Goal: Task Accomplishment & Management: Manage account settings

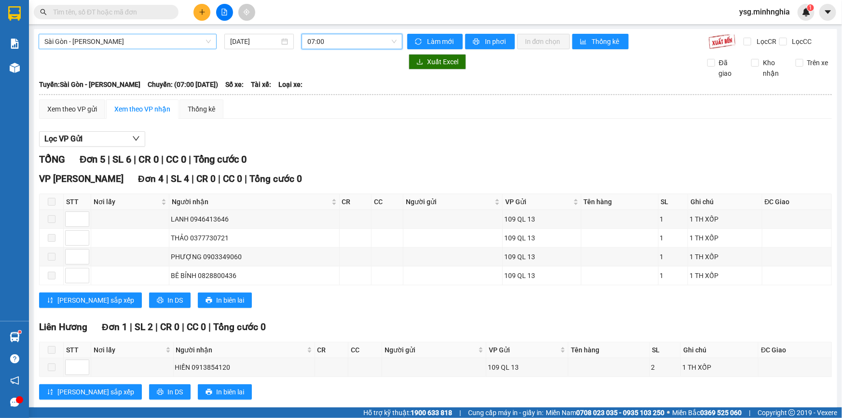
click at [181, 41] on span "Sài Gòn - Phan Rí" at bounding box center [127, 41] width 166 height 14
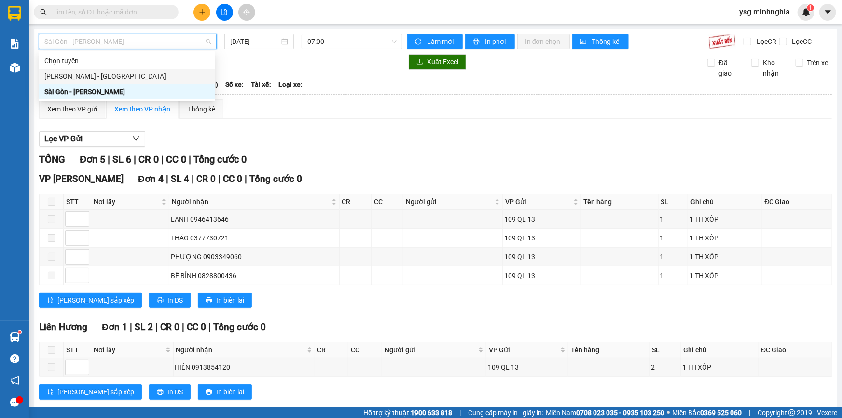
click at [131, 77] on div "Phan Rí - Sài Gòn" at bounding box center [126, 76] width 165 height 11
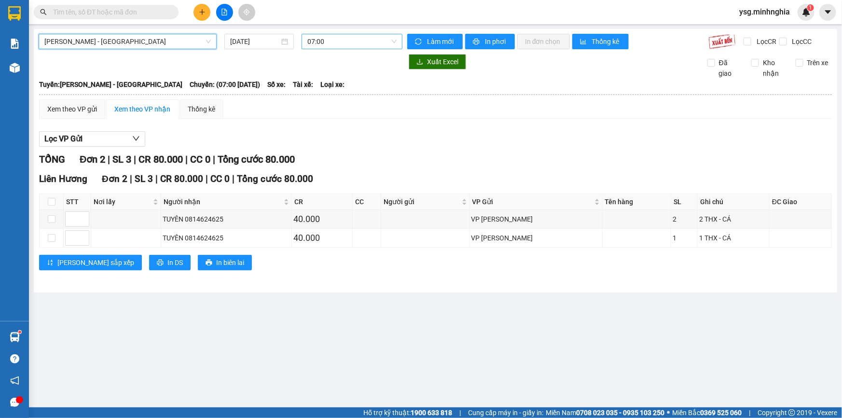
click at [383, 35] on span "07:00" at bounding box center [351, 41] width 89 height 14
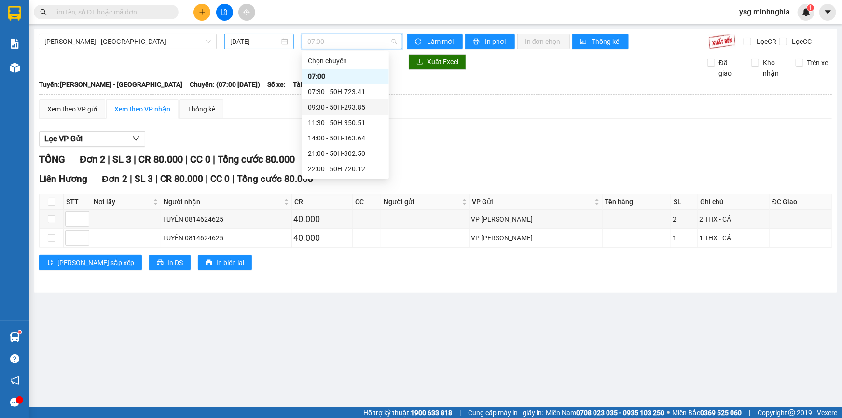
click at [242, 44] on input "15/10/2025" at bounding box center [254, 41] width 49 height 11
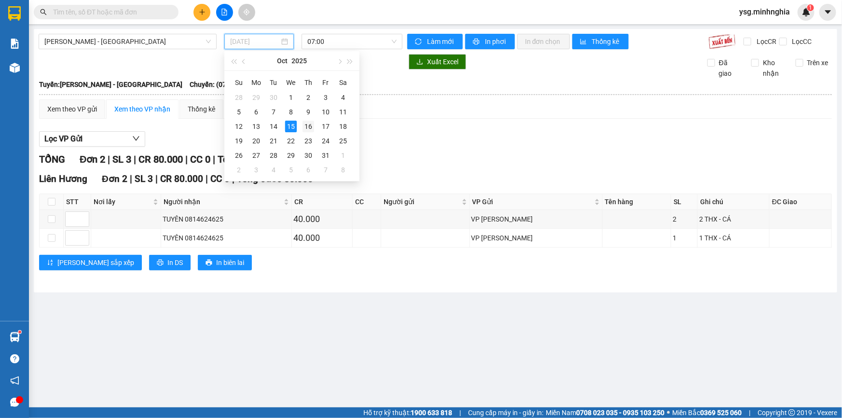
click at [309, 125] on div "16" at bounding box center [308, 127] width 12 height 12
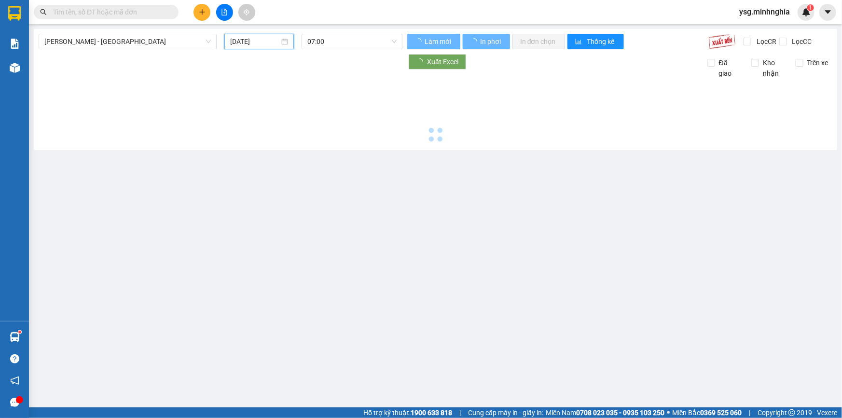
type input "16/10/2025"
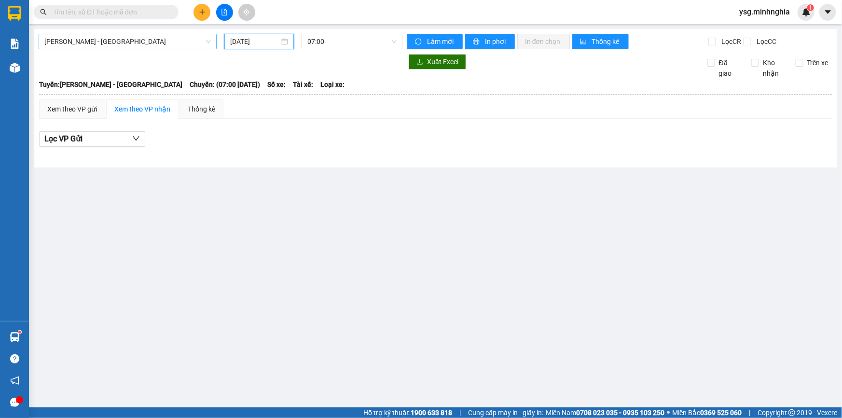
click at [169, 42] on span "Phan Rí - Sài Gòn" at bounding box center [127, 41] width 166 height 14
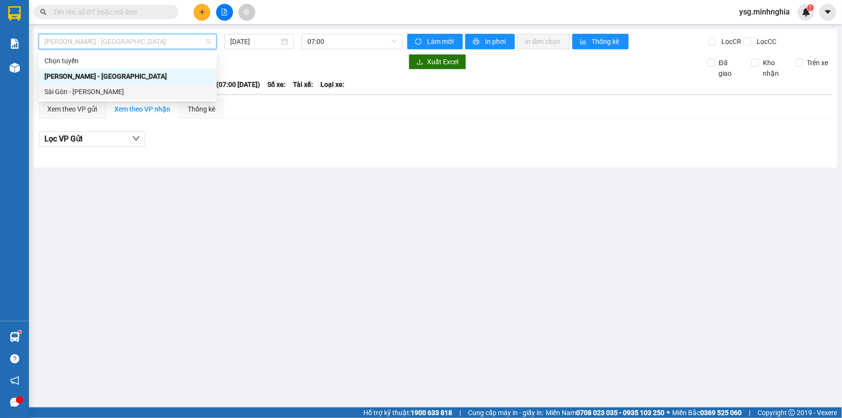
click at [125, 86] on div "Sài Gòn - Phan Rí" at bounding box center [127, 91] width 166 height 11
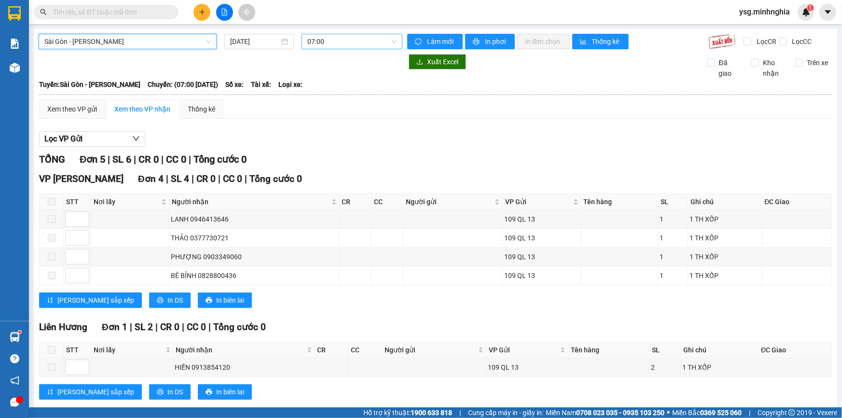
click at [316, 41] on span "07:00" at bounding box center [351, 41] width 89 height 14
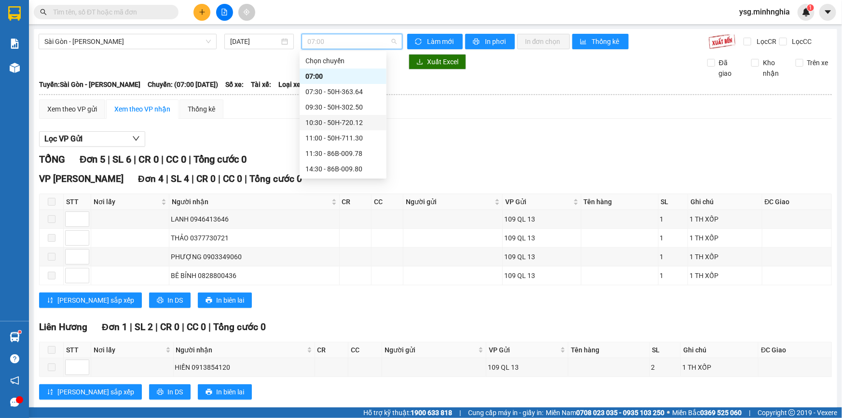
scroll to position [92, 0]
click at [250, 44] on input "15/10/2025" at bounding box center [254, 41] width 49 height 11
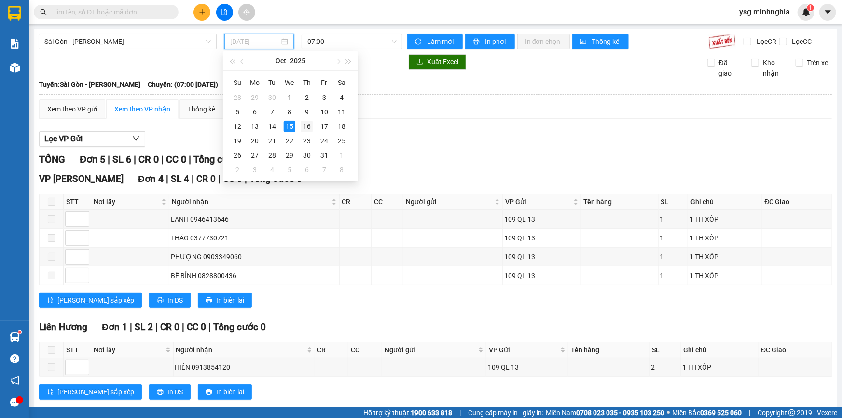
click at [309, 122] on div "16" at bounding box center [307, 127] width 12 height 12
type input "16/10/2025"
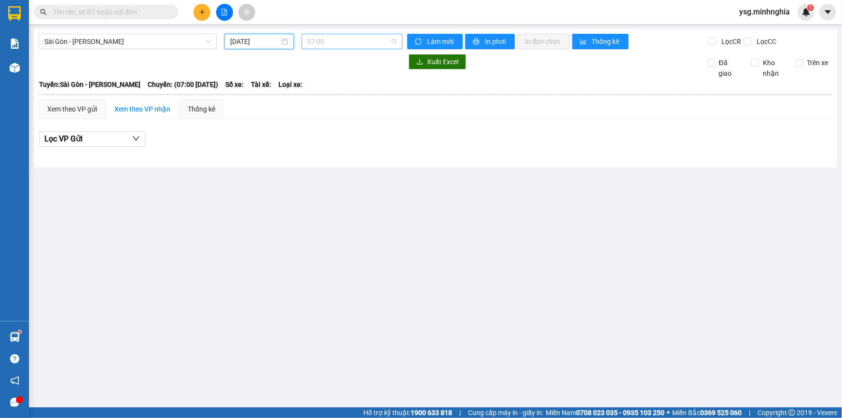
click at [364, 43] on span "07:00" at bounding box center [351, 41] width 89 height 14
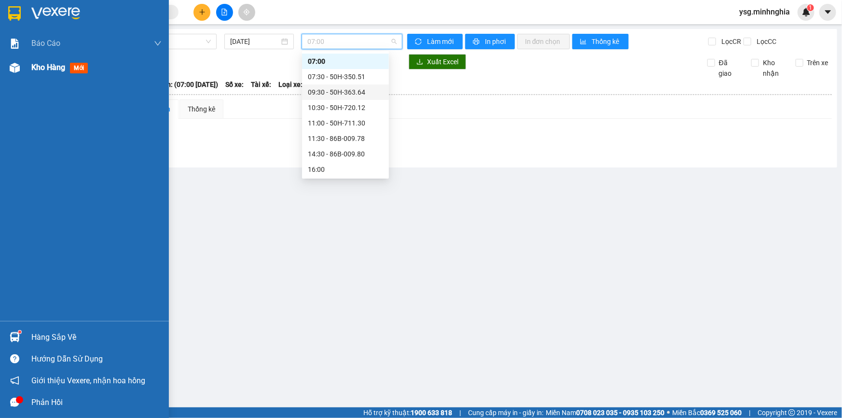
click at [11, 72] on img at bounding box center [15, 68] width 10 height 10
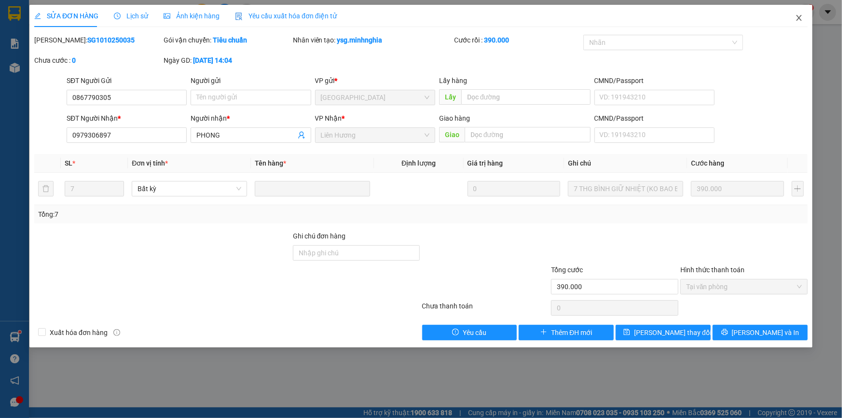
click at [798, 22] on icon "close" at bounding box center [799, 18] width 8 height 8
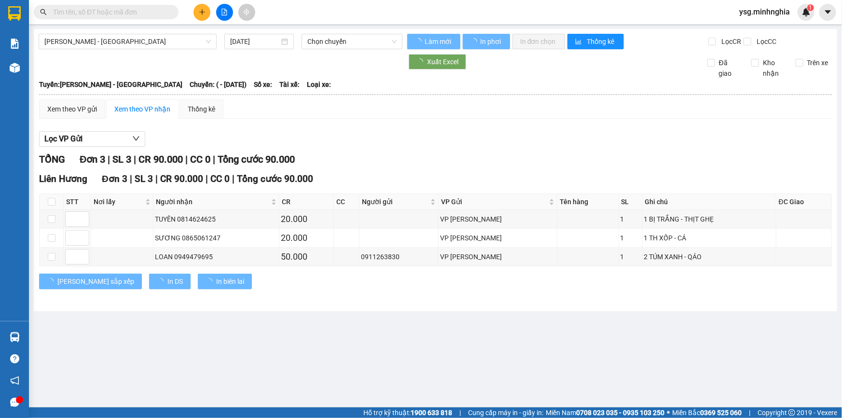
type input "[DATE]"
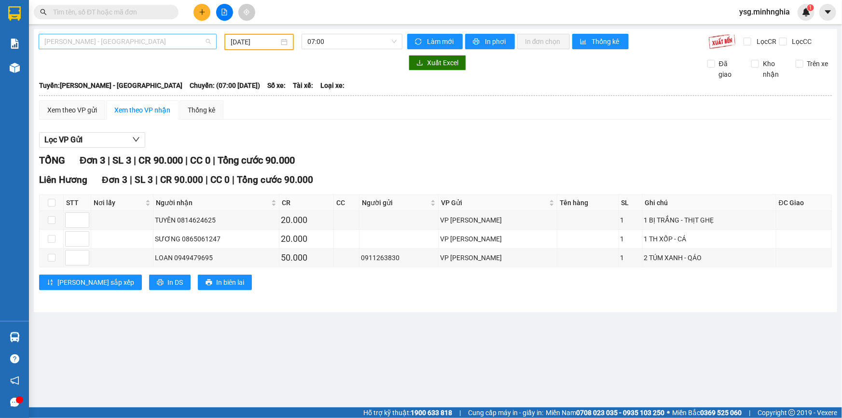
click at [111, 40] on span "[PERSON_NAME] - [GEOGRAPHIC_DATA]" at bounding box center [127, 41] width 166 height 14
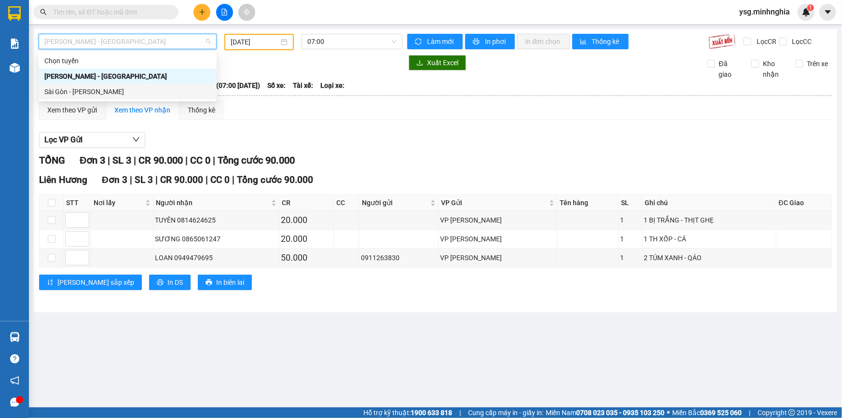
click at [84, 90] on div "Sài Gòn - Phan Rí" at bounding box center [127, 91] width 166 height 11
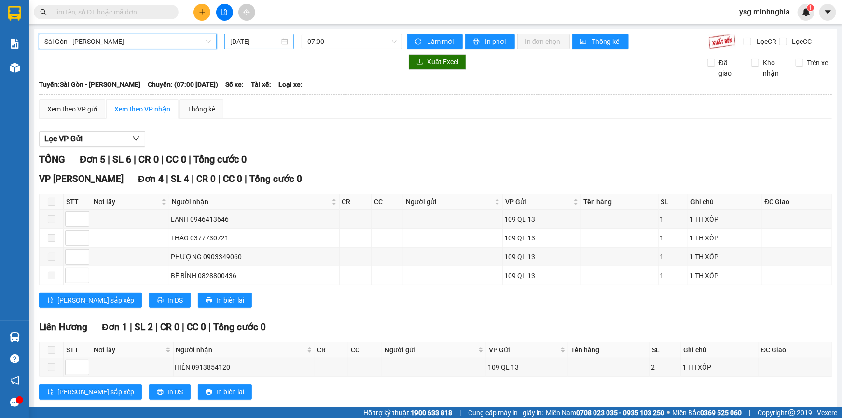
click at [260, 39] on input "15/10/2025" at bounding box center [254, 41] width 49 height 11
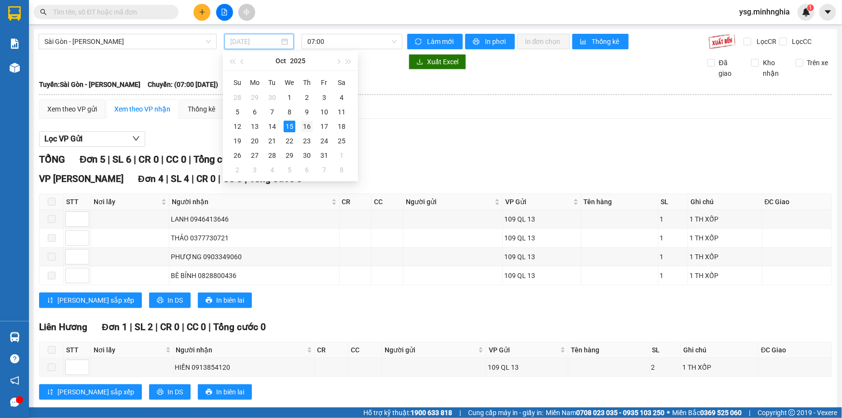
click at [310, 123] on div "16" at bounding box center [307, 127] width 12 height 12
type input "16/10/2025"
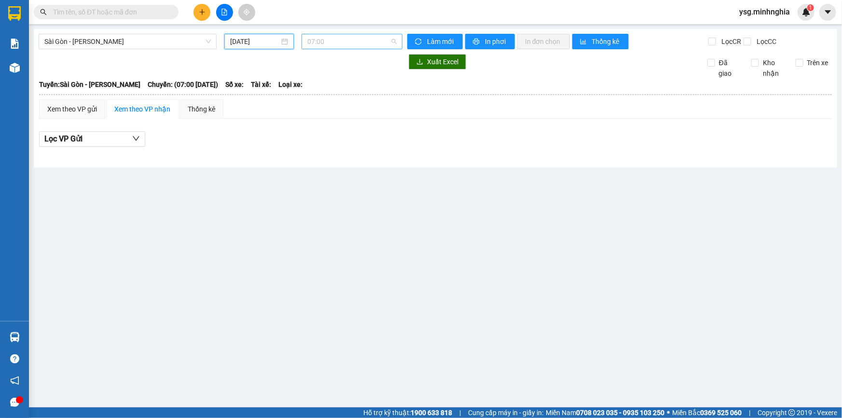
click at [359, 43] on span "07:00" at bounding box center [351, 41] width 89 height 14
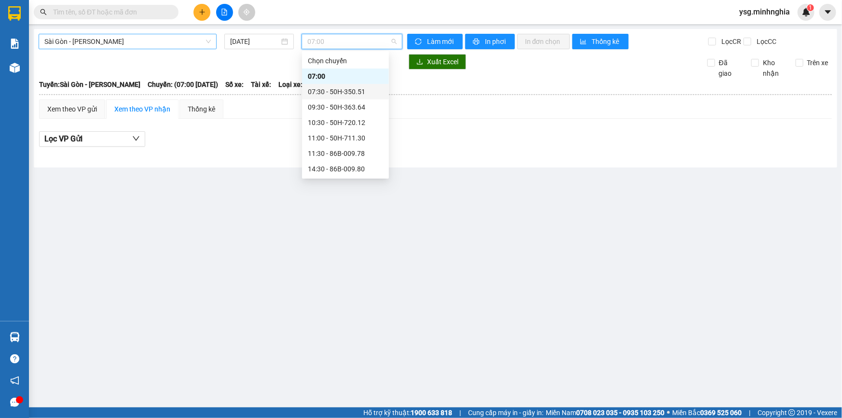
click at [196, 40] on span "Sài Gòn - Phan Rí" at bounding box center [127, 41] width 166 height 14
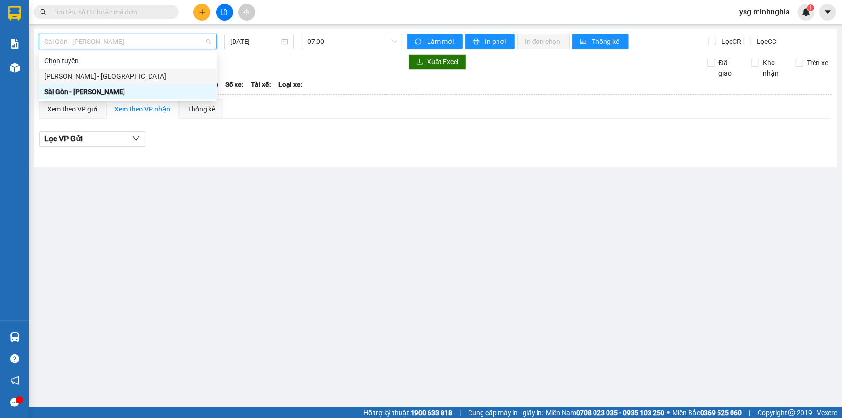
click at [94, 74] on div "Phan Rí - Sài Gòn" at bounding box center [127, 76] width 166 height 11
type input "15/10/2025"
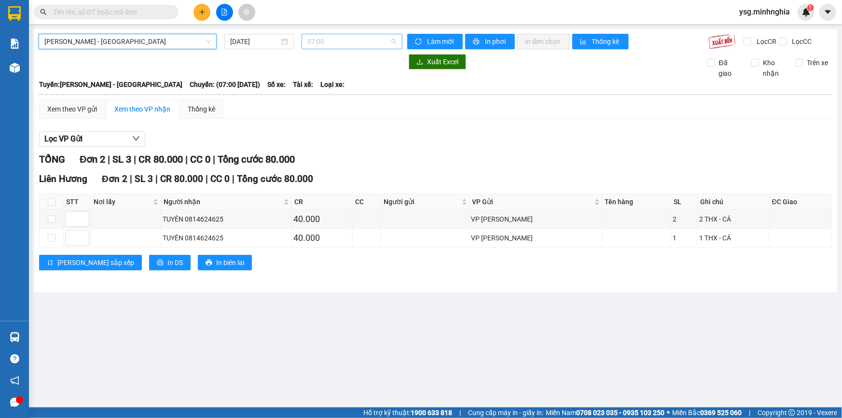
click at [345, 44] on span "07:00" at bounding box center [351, 41] width 89 height 14
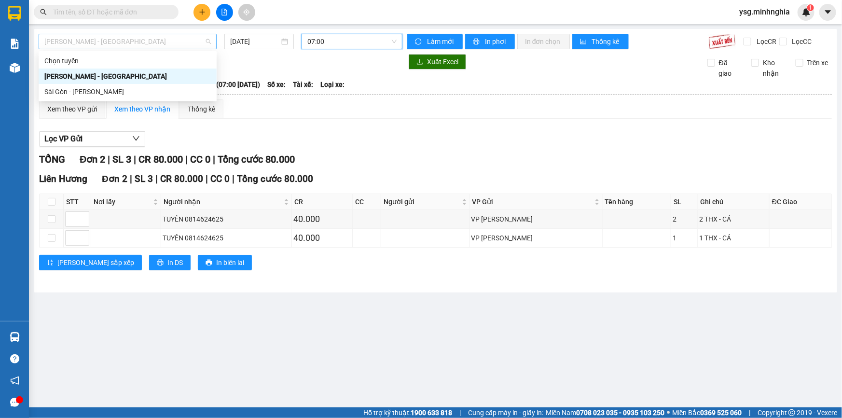
click at [206, 44] on span "Phan Rí - Sài Gòn" at bounding box center [127, 41] width 166 height 14
click at [155, 93] on div "Sài Gòn - Phan Rí" at bounding box center [127, 91] width 166 height 11
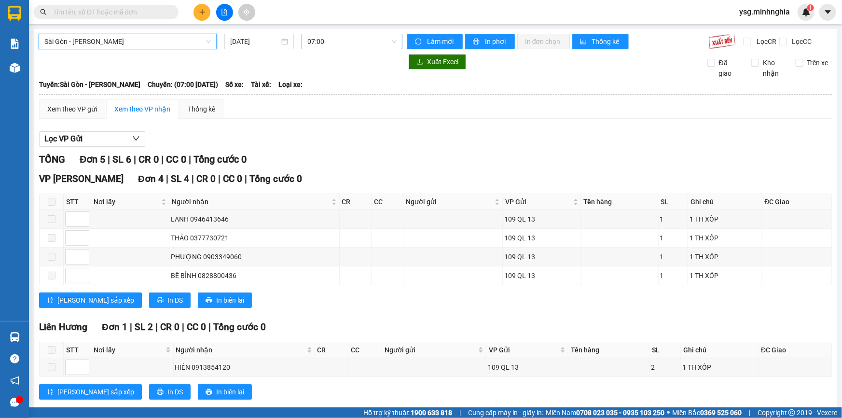
click at [321, 36] on span "07:00" at bounding box center [351, 41] width 89 height 14
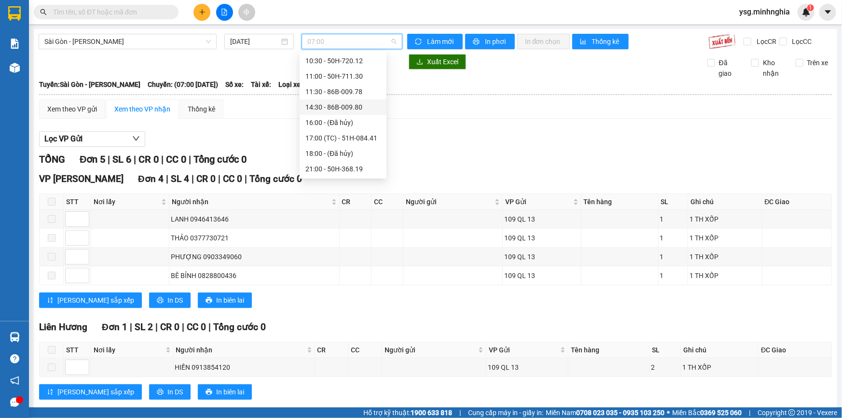
scroll to position [92, 0]
click at [267, 42] on input "15/10/2025" at bounding box center [254, 41] width 49 height 11
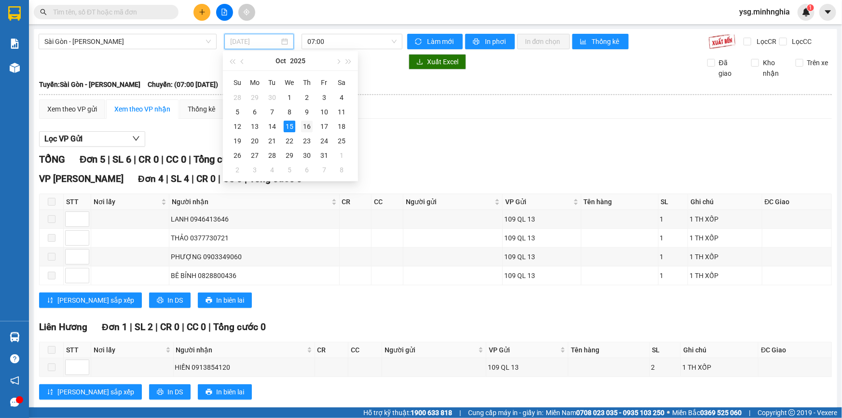
click at [305, 128] on div "16" at bounding box center [307, 127] width 12 height 12
type input "16/10/2025"
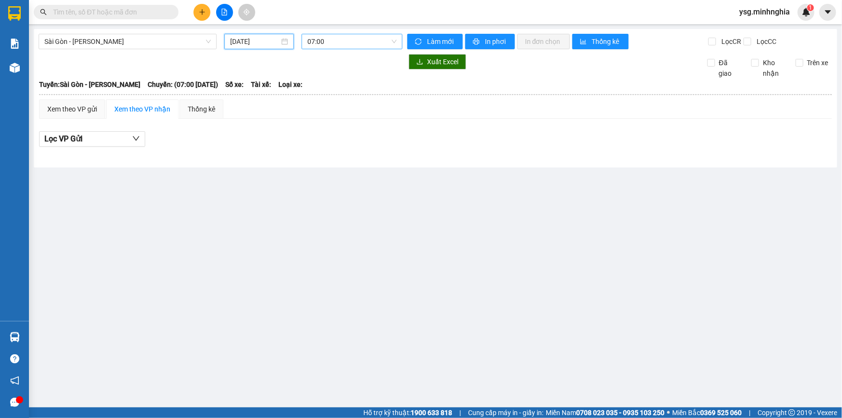
click at [365, 36] on span "07:00" at bounding box center [351, 41] width 89 height 14
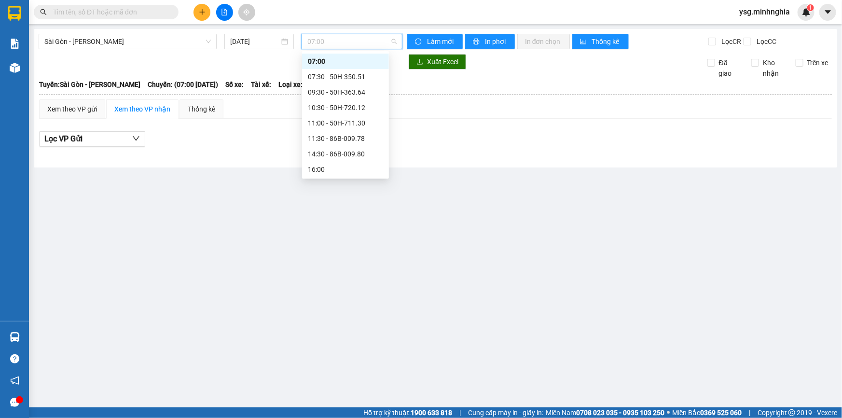
click at [150, 33] on div "Sài Gòn - Phan Rí 16/10/2025 07:00 Làm mới In phơi In đơn chọn Thống kê Lọc CR …" at bounding box center [435, 98] width 803 height 138
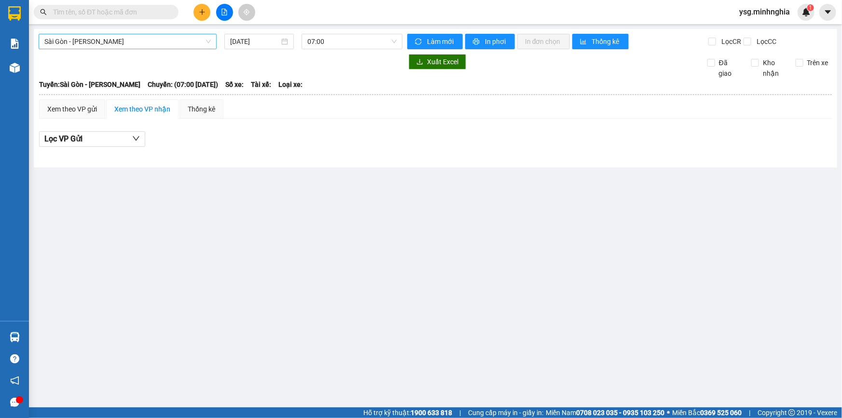
click at [148, 49] on div "Sài Gòn - Phan Rí" at bounding box center [128, 41] width 178 height 15
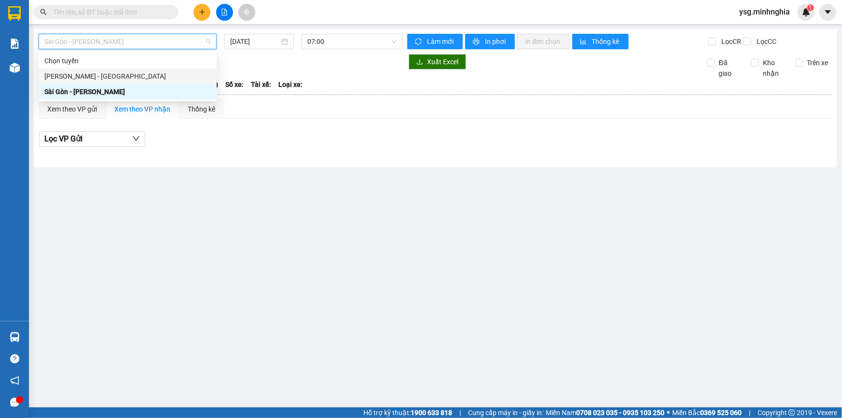
click at [132, 77] on div "Phan Rí - Sài Gòn" at bounding box center [127, 76] width 166 height 11
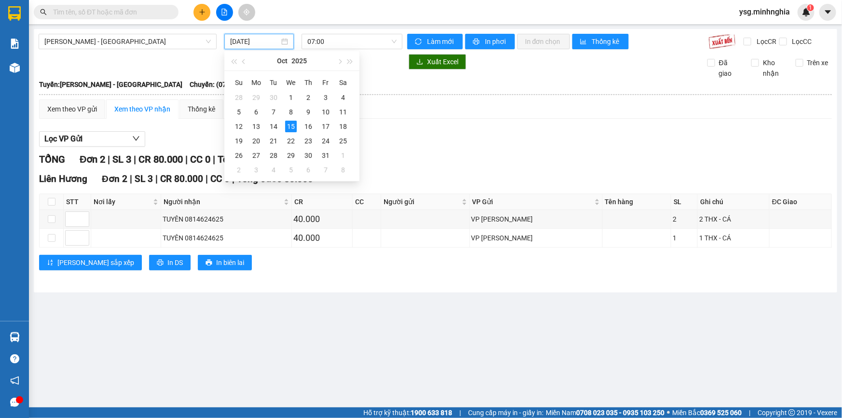
click at [274, 43] on input "15/10/2025" at bounding box center [254, 41] width 49 height 11
click at [313, 125] on div "16" at bounding box center [308, 127] width 12 height 12
type input "16/10/2025"
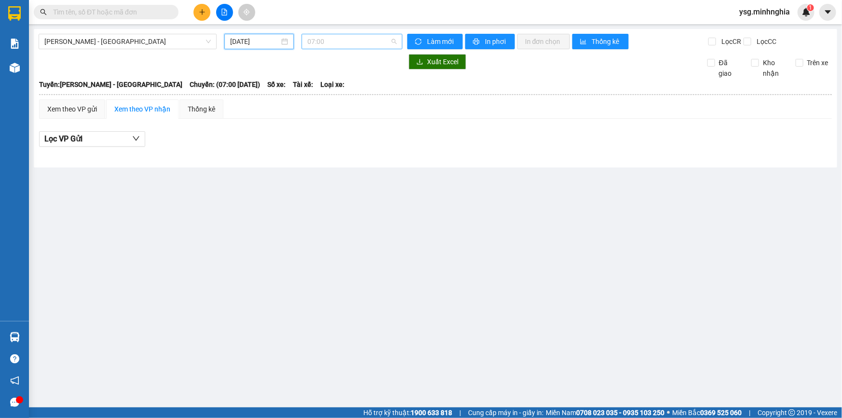
click at [387, 42] on span "07:00" at bounding box center [351, 41] width 89 height 14
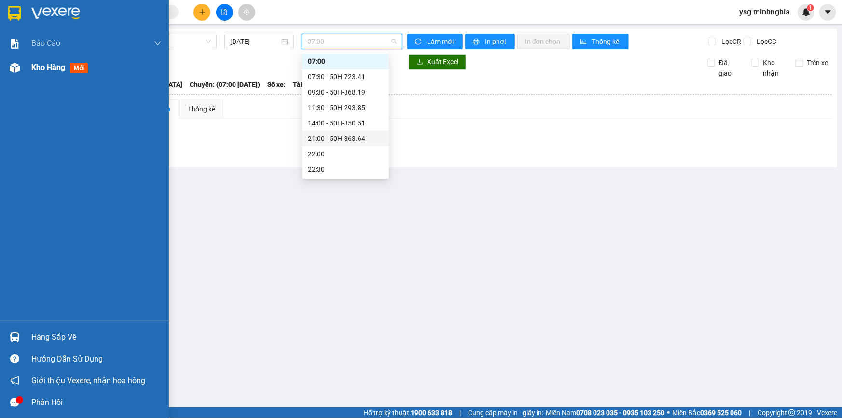
click at [10, 67] on img at bounding box center [15, 68] width 10 height 10
